Goal: Answer question/provide support

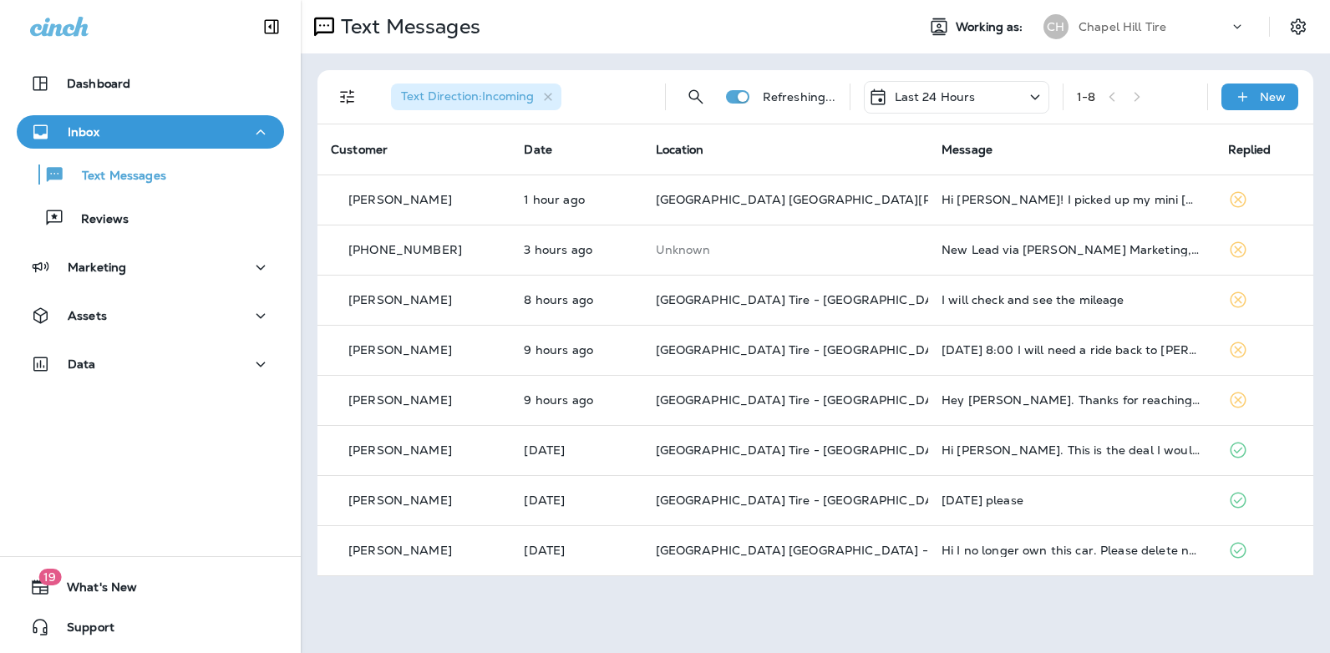
click at [1032, 90] on icon at bounding box center [1035, 97] width 20 height 21
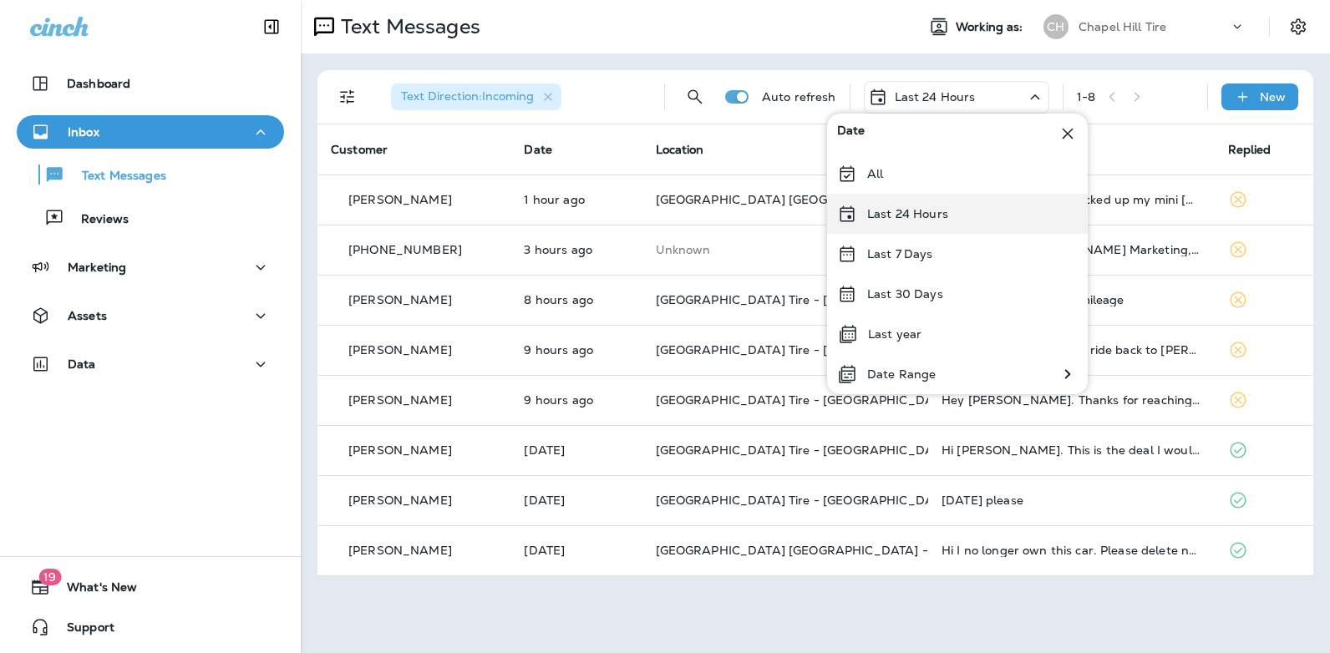
click at [968, 214] on div "Last 24 Hours" at bounding box center [957, 214] width 261 height 40
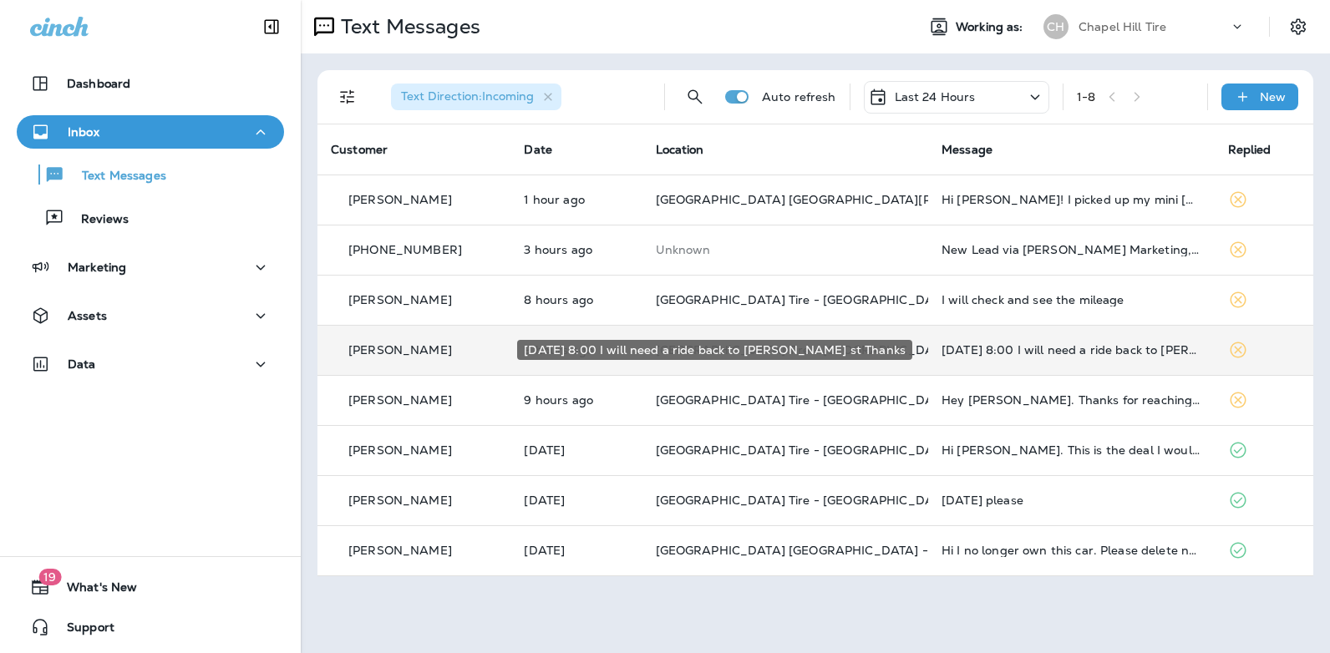
click at [1025, 350] on div "[DATE] 8:00 I will need a ride back to [PERSON_NAME] st Thanks" at bounding box center [1071, 349] width 260 height 13
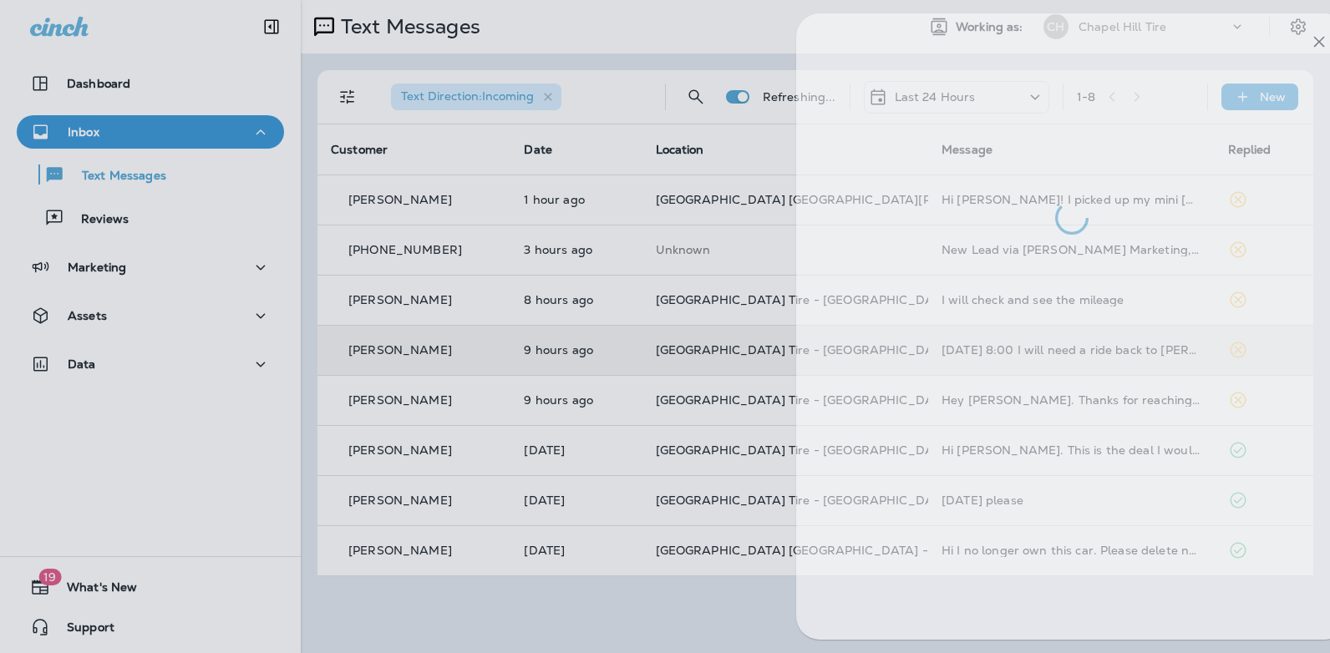
click at [1025, 350] on div at bounding box center [1071, 326] width 551 height 626
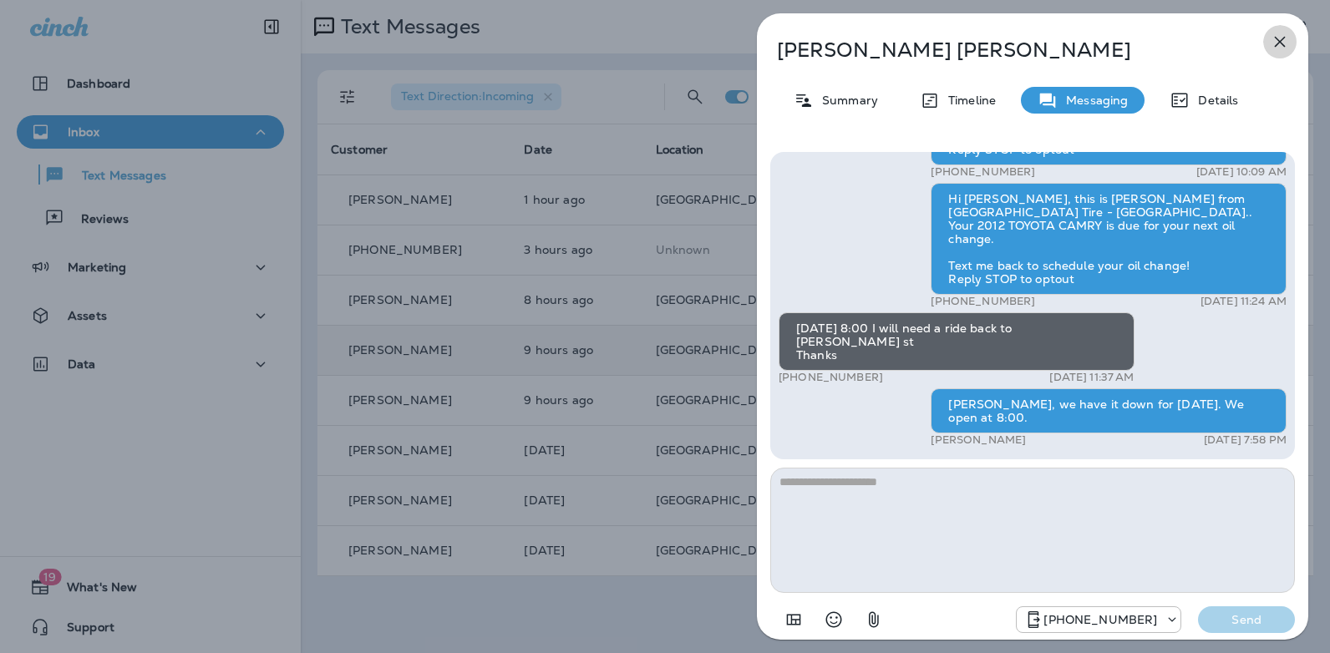
click at [1284, 38] on icon "button" at bounding box center [1280, 42] width 11 height 11
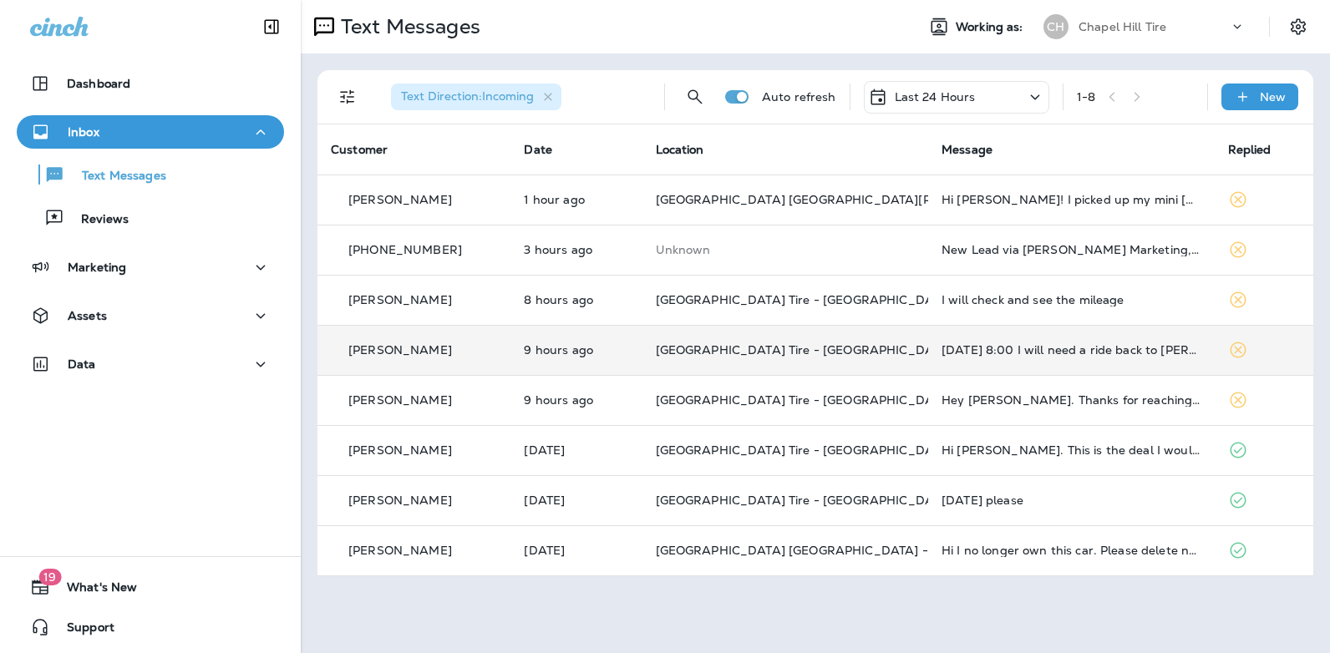
click at [1037, 96] on icon at bounding box center [1034, 96] width 9 height 5
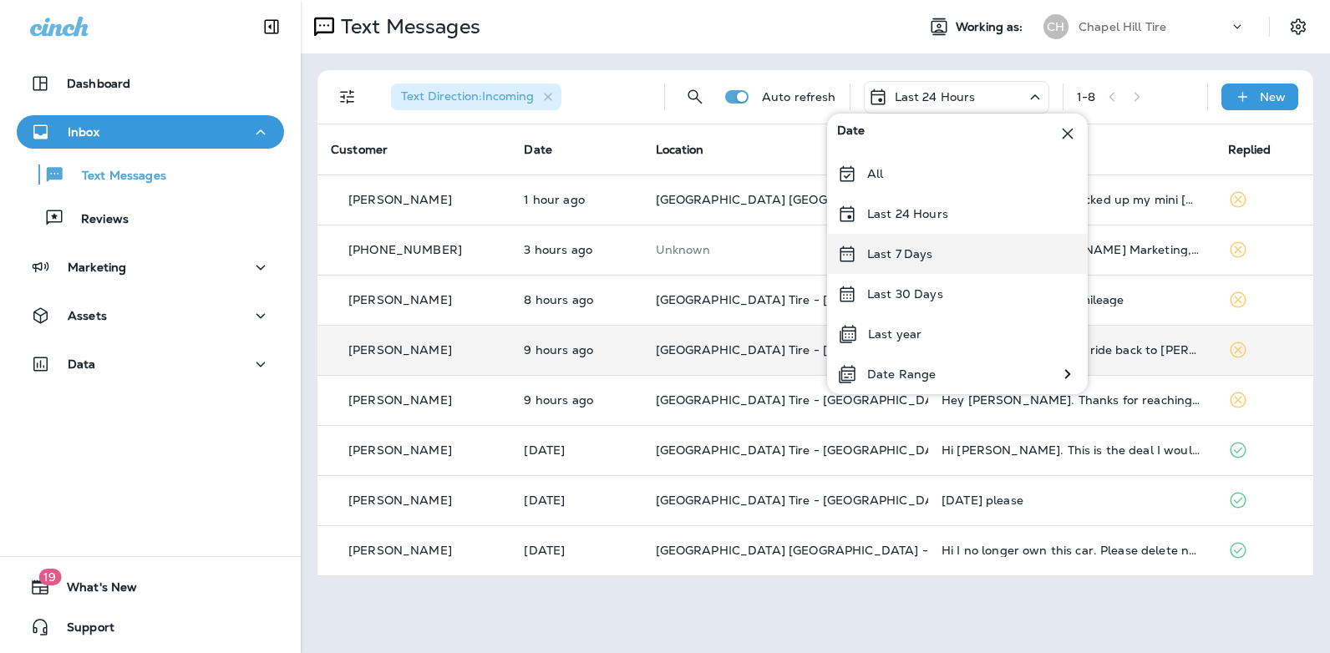
click at [948, 245] on div "Last 7 Days" at bounding box center [957, 254] width 261 height 40
